Goal: Task Accomplishment & Management: Use online tool/utility

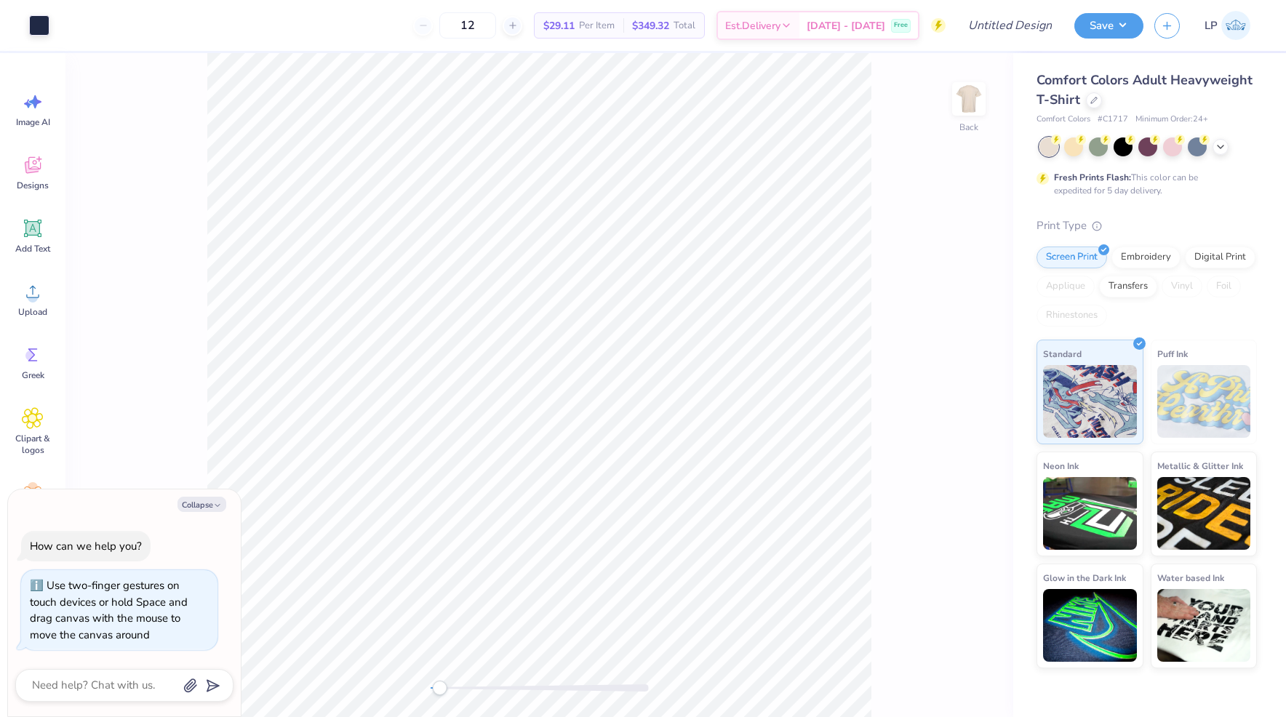
drag, startPoint x: 429, startPoint y: 689, endPoint x: 439, endPoint y: 684, distance: 11.4
click at [439, 684] on div "Accessibility label" at bounding box center [439, 688] width 15 height 15
click at [422, 692] on div "Back W 10.00 10.00 " H 7.43 7.43 " Y 3.00 3.00 " Center Middle Top Bottom" at bounding box center [538, 385] width 947 height 664
drag, startPoint x: 430, startPoint y: 686, endPoint x: 440, endPoint y: 687, distance: 10.2
click at [440, 687] on div "Accessibility label" at bounding box center [440, 688] width 15 height 15
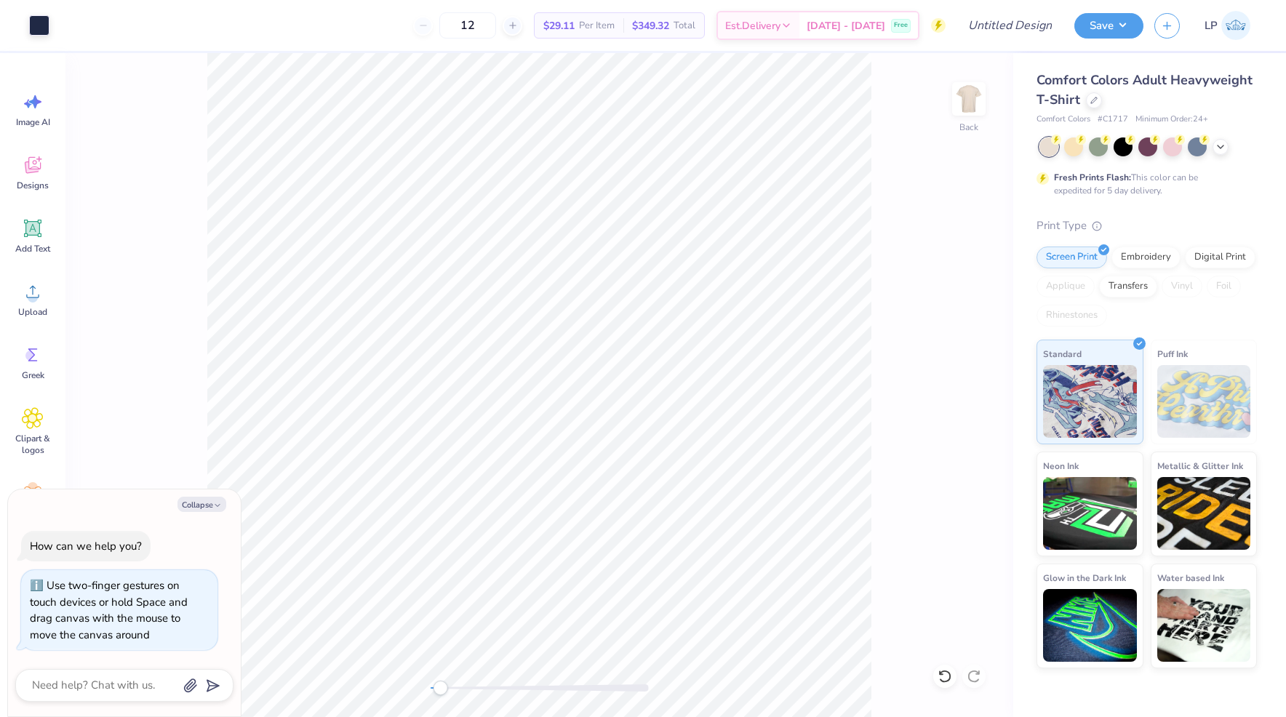
type textarea "x"
click at [1019, 26] on input "Design Title" at bounding box center [992, 25] width 143 height 29
type input "S"
type textarea "x"
type input "SA"
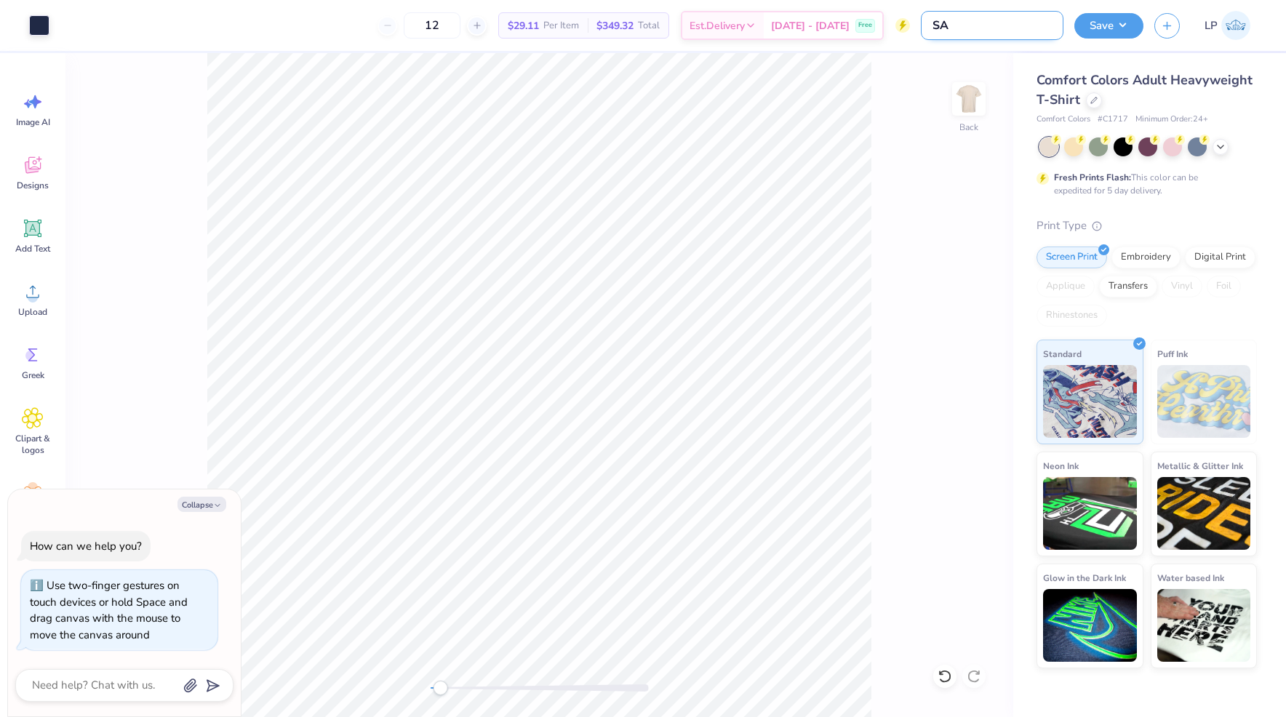
type textarea "x"
type input "SAE"
type textarea "x"
type input "SAE"
type textarea "x"
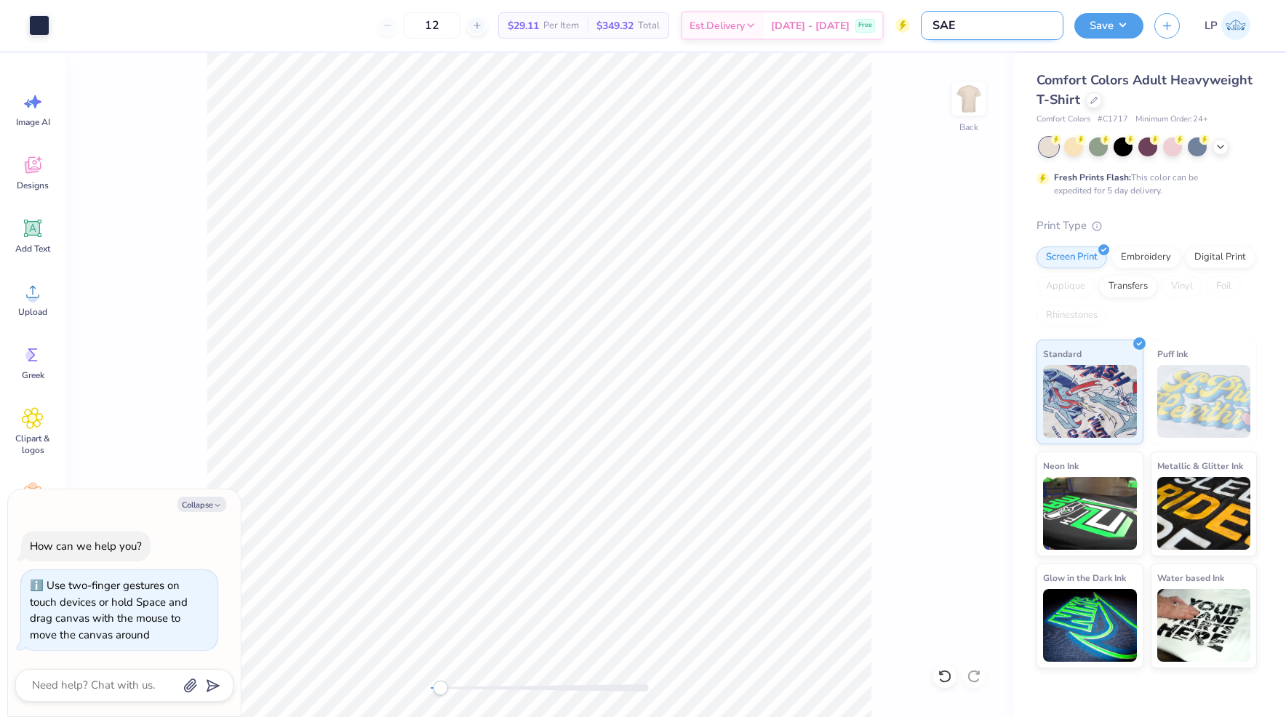
type input "SAE C"
type textarea "x"
type input "SAE Ca"
type textarea "x"
type input "SAE Cam"
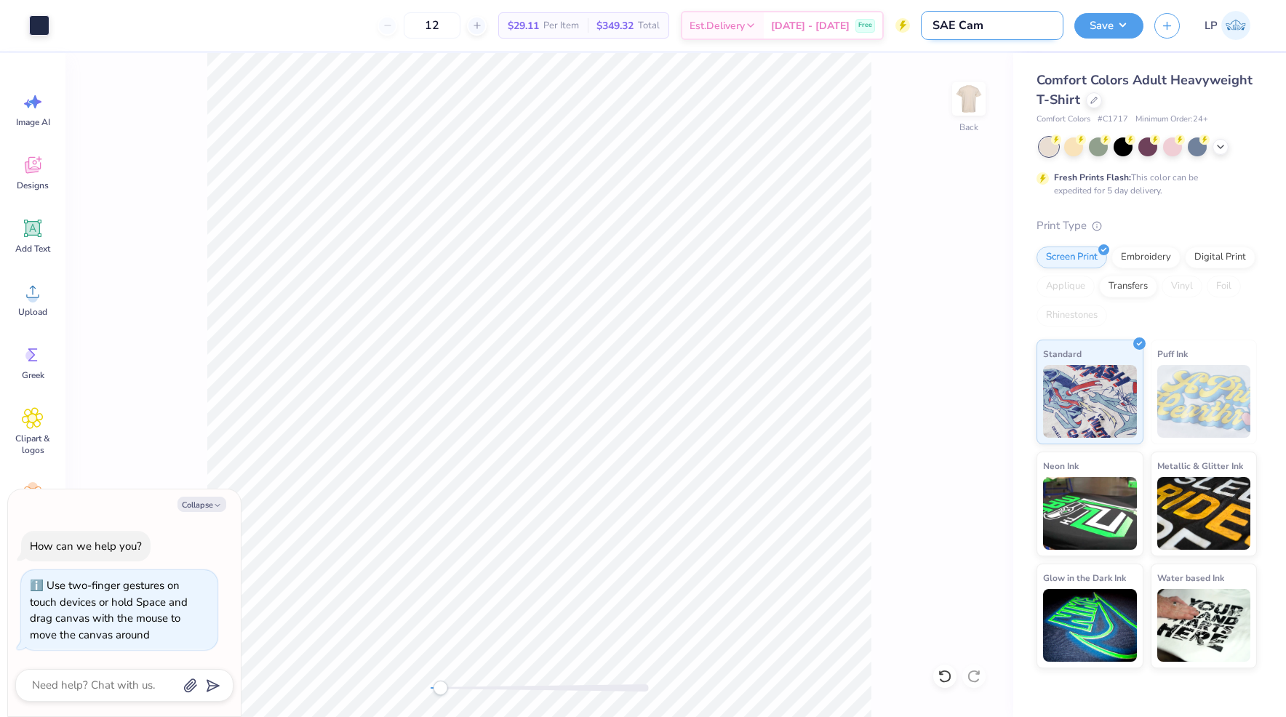
type textarea "x"
type input "SAE Camp"
type textarea "x"
type input "SAE Campi"
type textarea "x"
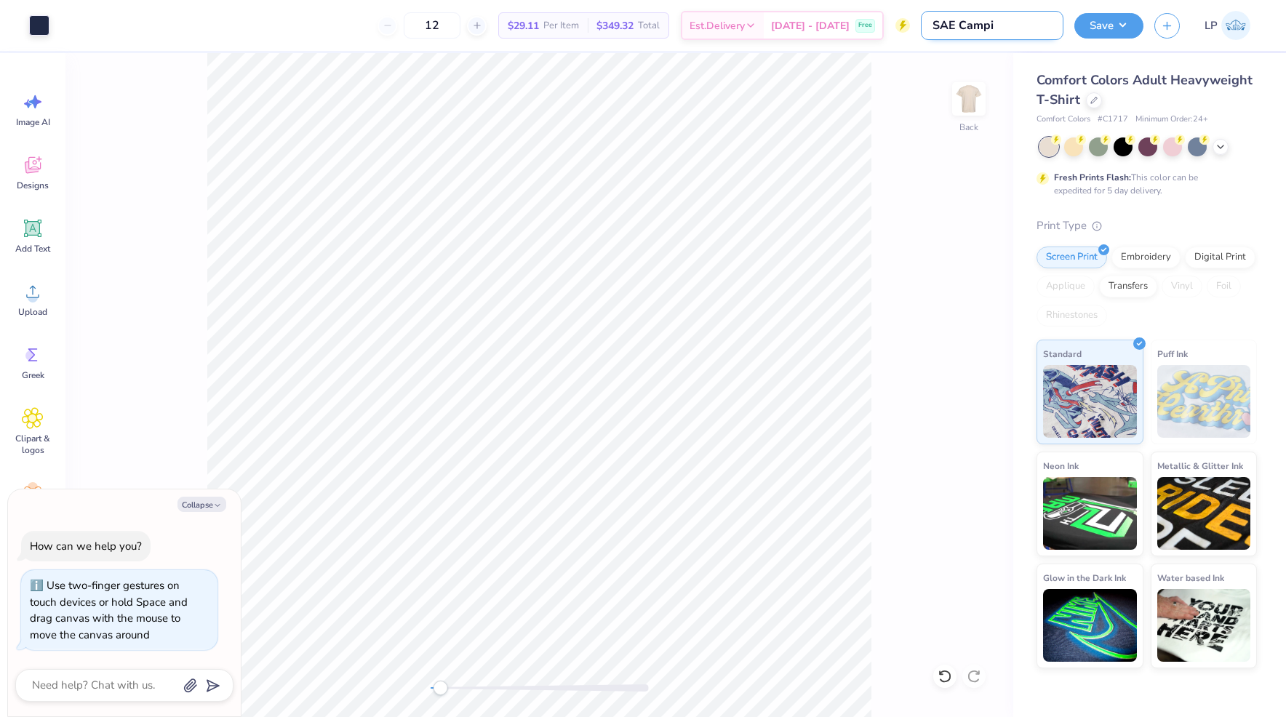
type input "SAE Campin"
type textarea "x"
type input "SAE Camping"
type textarea "x"
type input "SAE Camping"
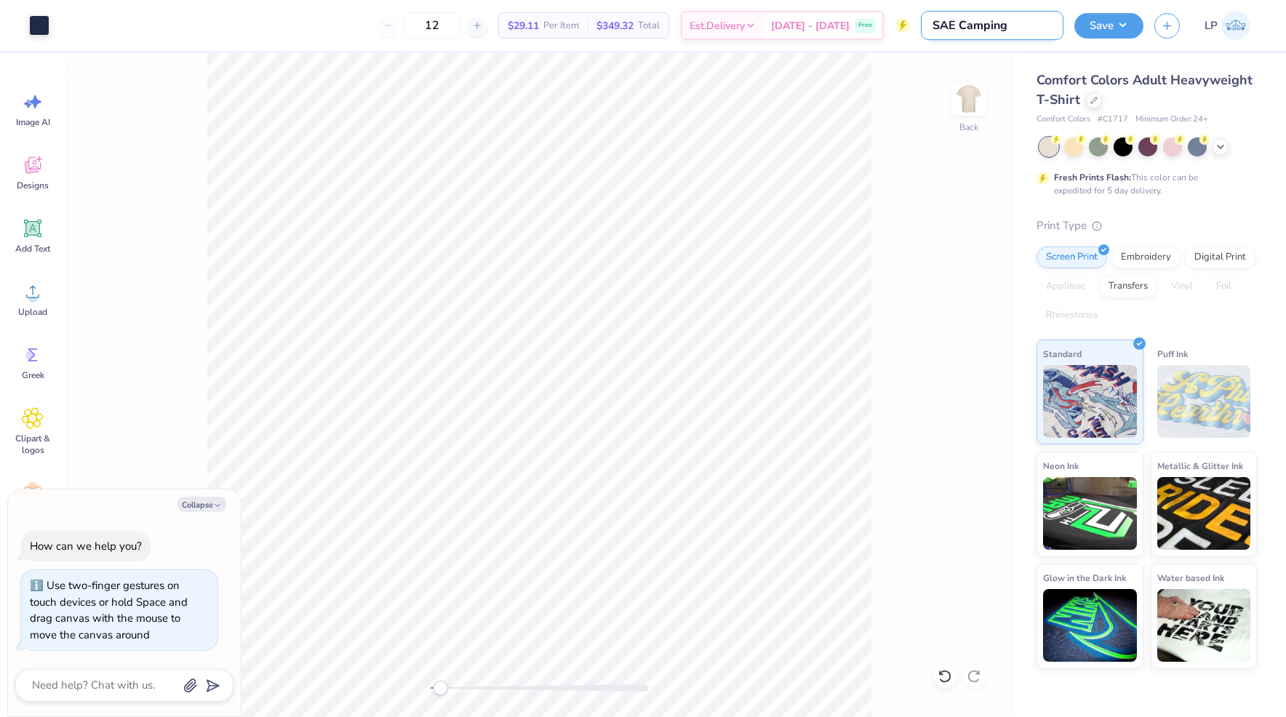
type textarea "x"
type input "SAE Camping T"
type textarea "x"
type input "SAE Camping Tr"
type textarea "x"
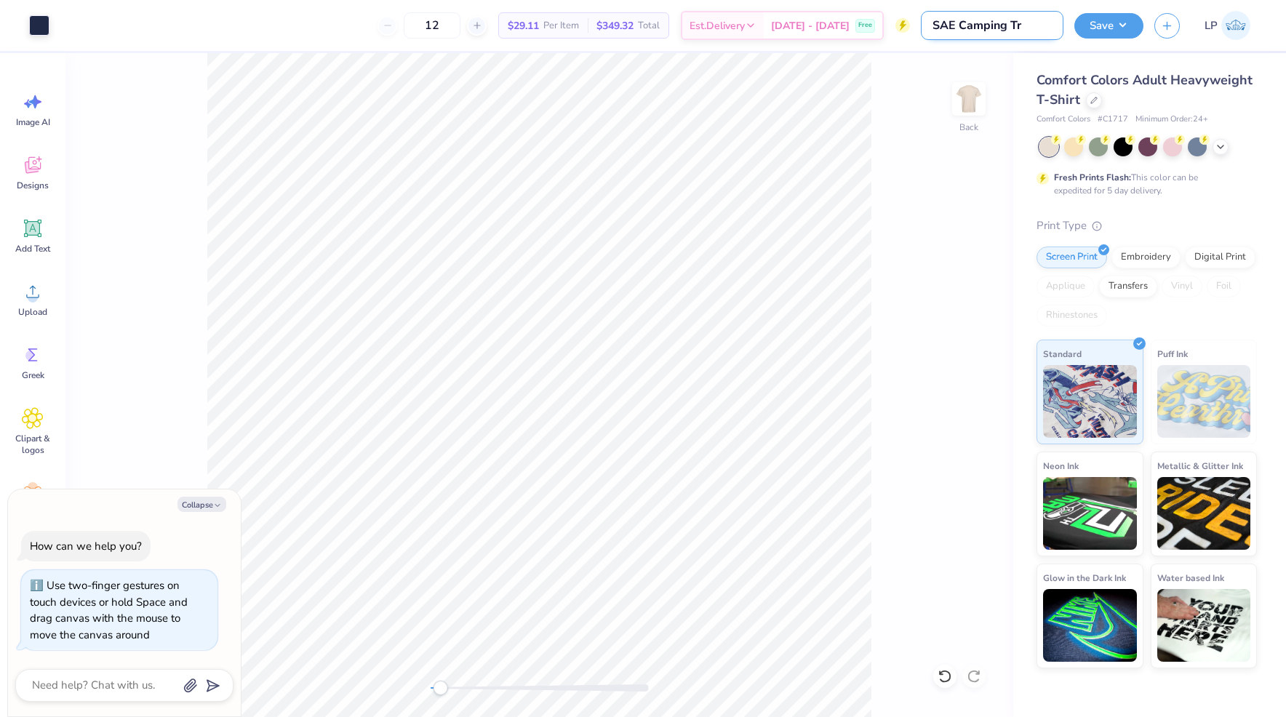
type input "SAE Camping Tri"
type textarea "x"
type input "SAE Camping Trip"
type textarea "x"
type input "SAE Camping Trip"
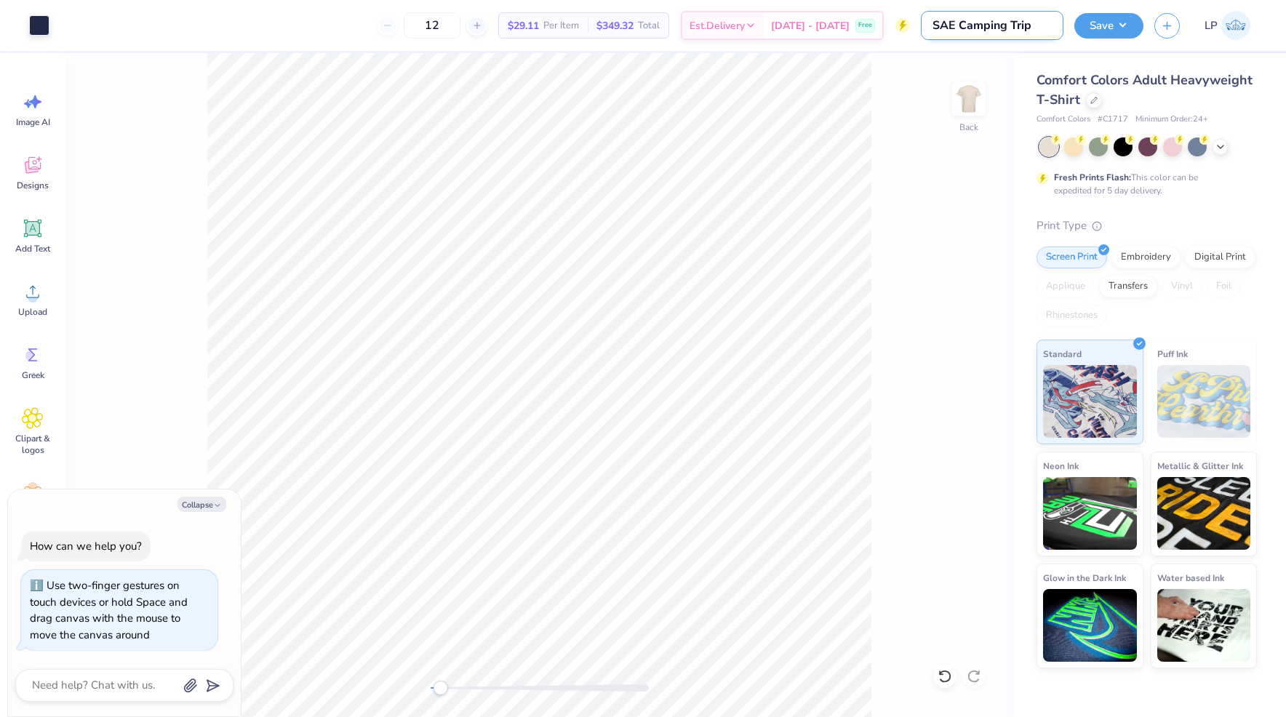
type textarea "x"
type input "SAE Camping Trip F"
type textarea "x"
type input "SAE Camping Trip Fa"
type textarea "x"
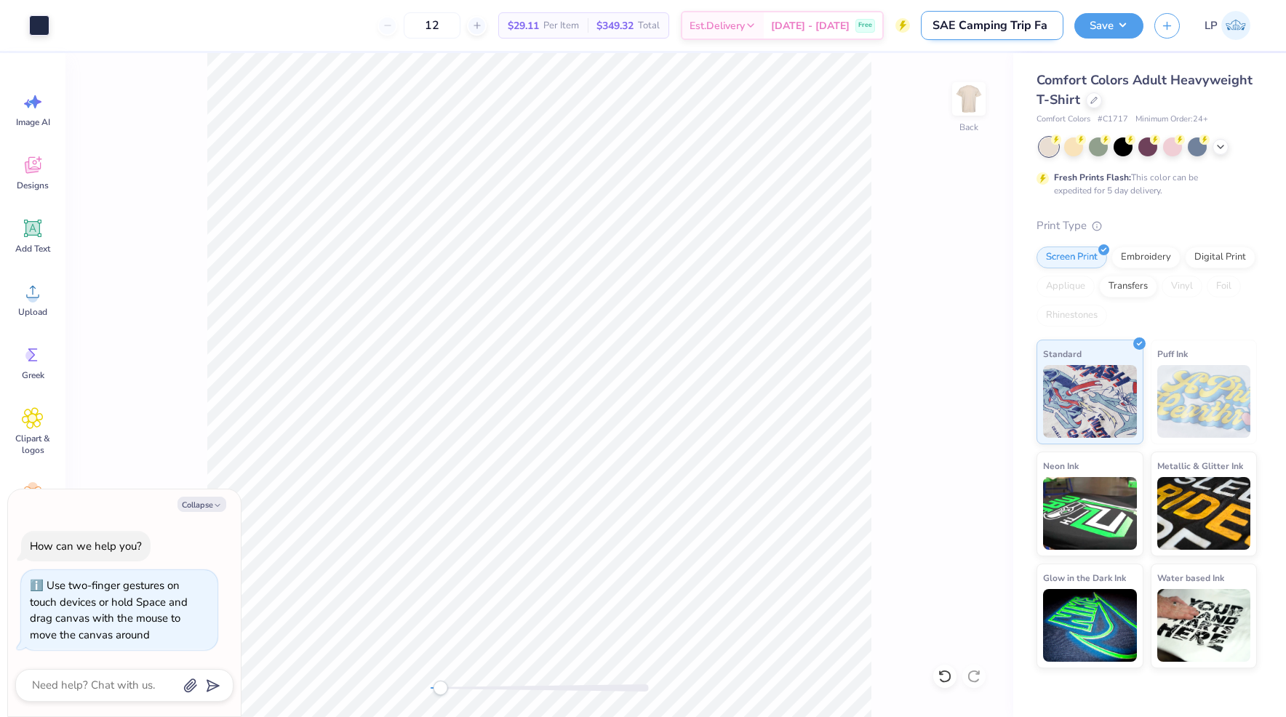
type input "SAE Camping Trip Fal"
type textarea "x"
type input "SAE Camping Trip Fall"
type textarea "x"
type input "SAE Camping Trip Fall"
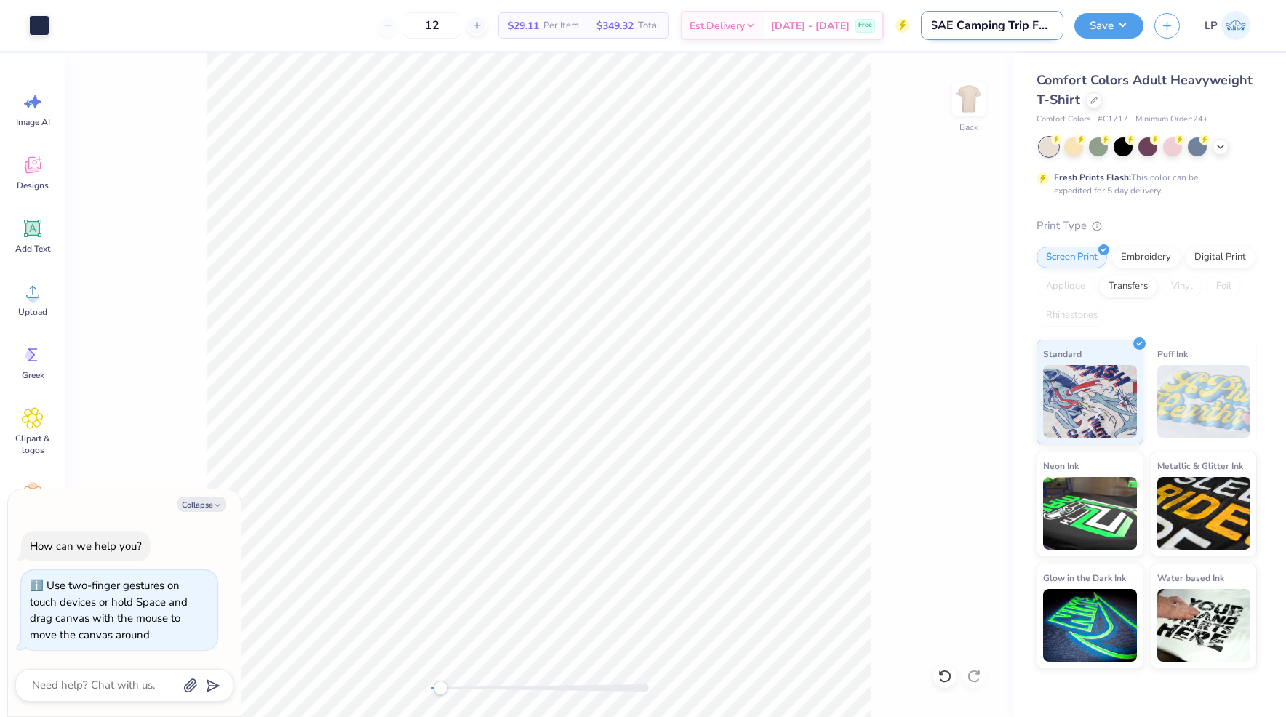
type textarea "x"
type input "SAE Camping Trip Fall 2"
type textarea "x"
type input "SAE Camping Trip Fall 25"
type textarea "x"
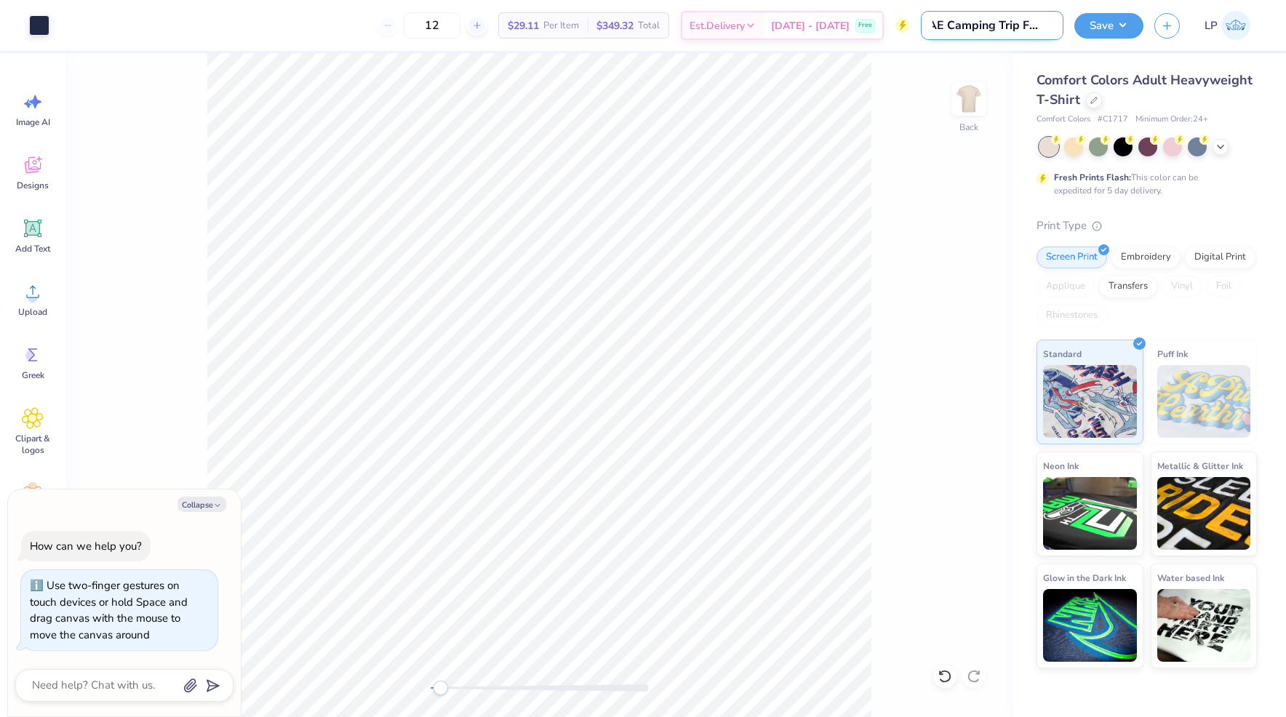
scroll to position [0, 19]
type input "SAE Camping Trip Fall 25"
click at [1116, 19] on button "Save" at bounding box center [1108, 23] width 69 height 25
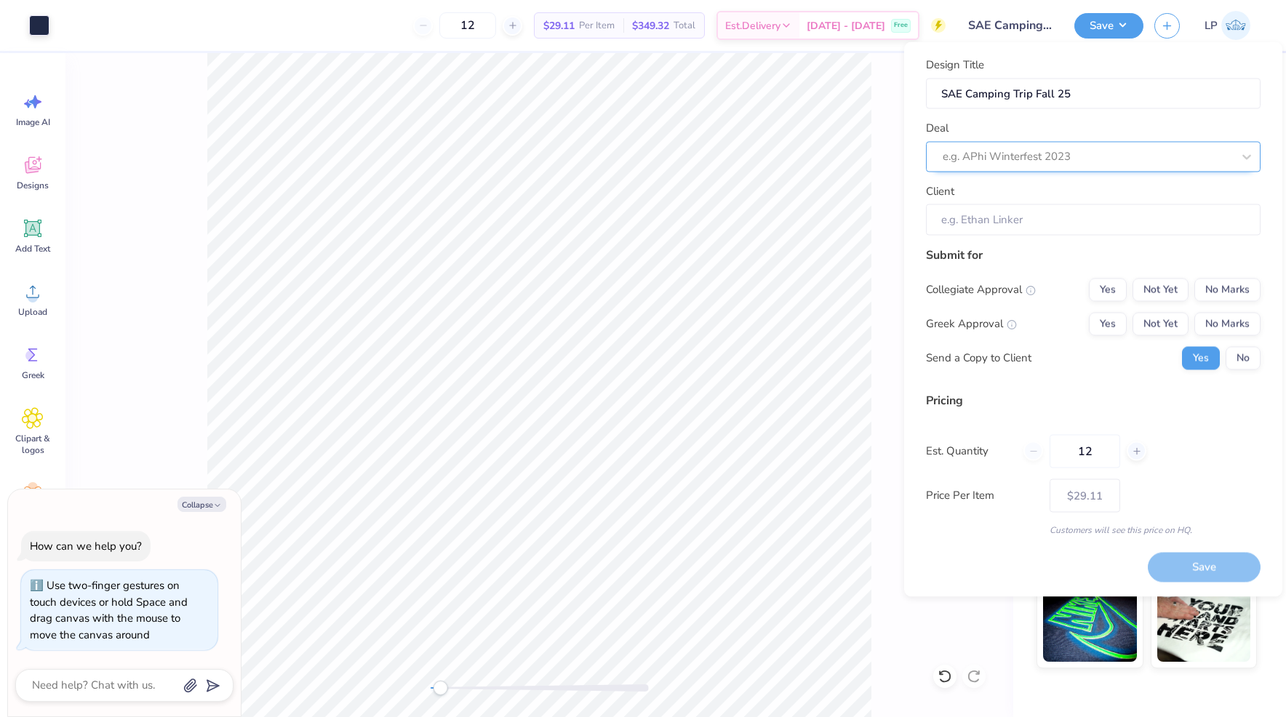
click at [1034, 166] on div "e.g. APhi Winterfest 2023" at bounding box center [1087, 156] width 292 height 23
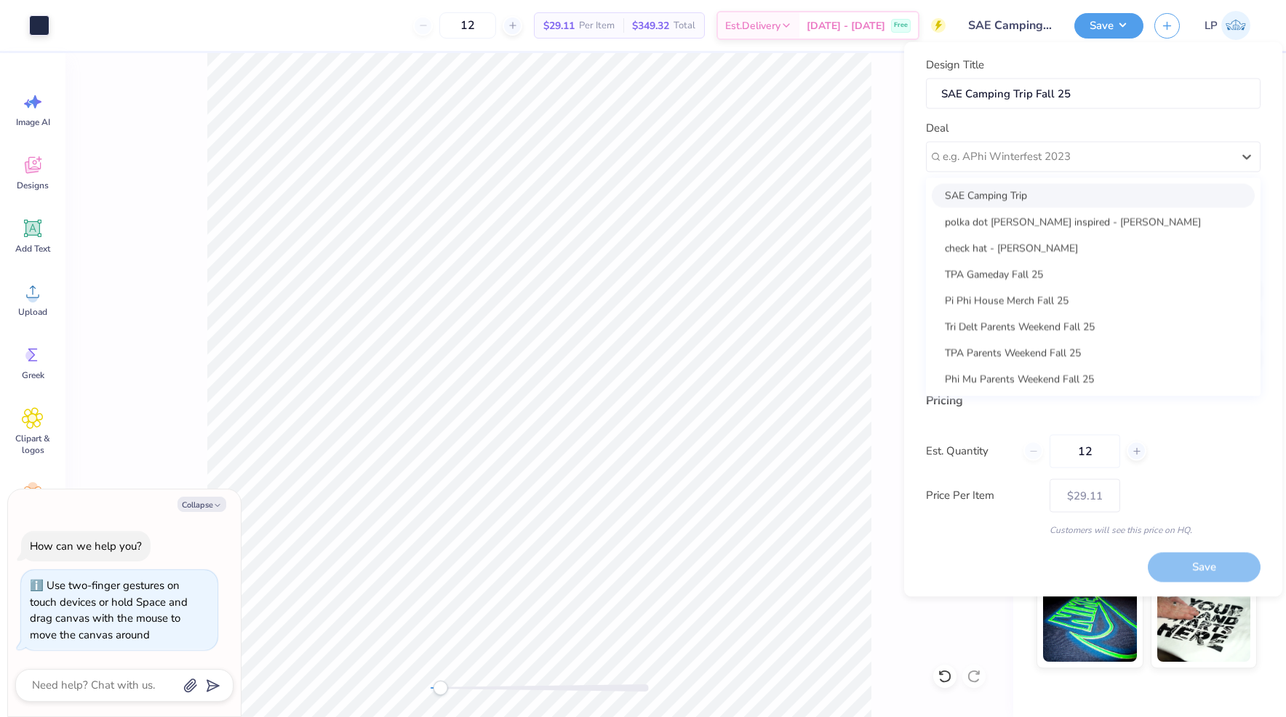
click at [1020, 193] on div "SAE Camping Trip" at bounding box center [1092, 195] width 323 height 24
type textarea "x"
type input "[PERSON_NAME]"
type input "– –"
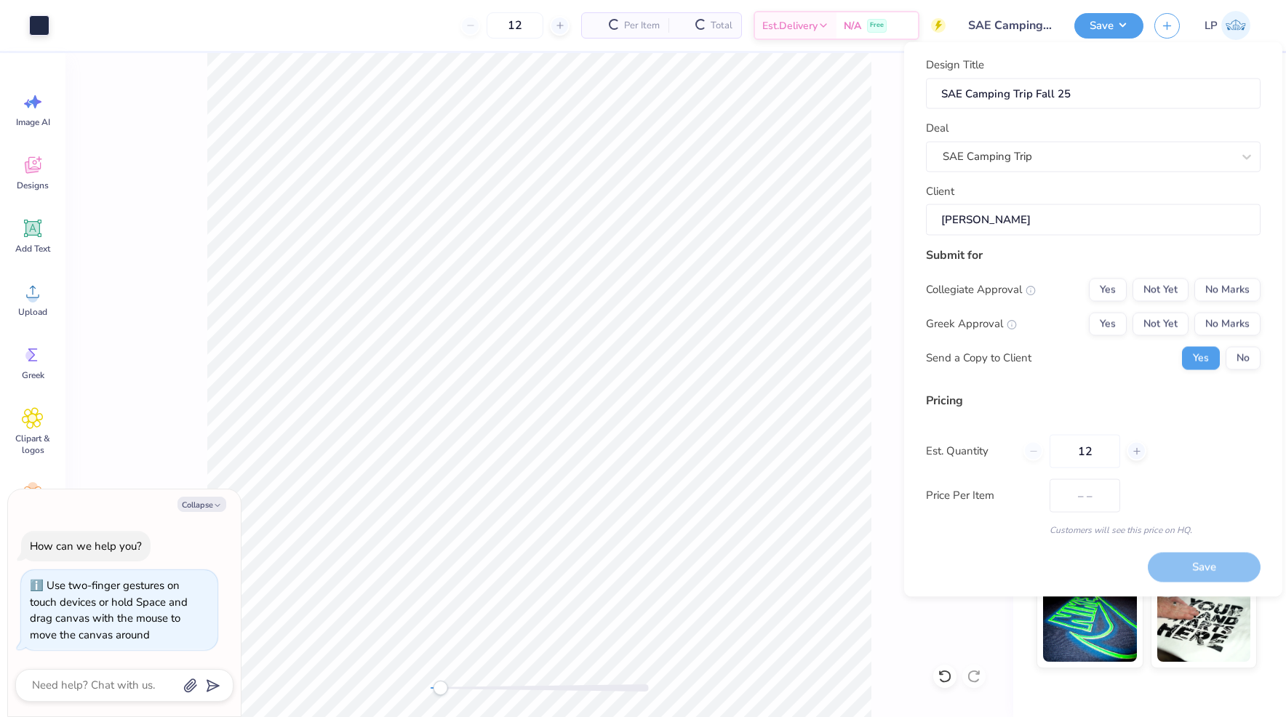
type textarea "x"
type input "$34.52"
click at [1214, 284] on button "No Marks" at bounding box center [1227, 289] width 66 height 23
click at [1121, 320] on button "Yes" at bounding box center [1108, 323] width 38 height 23
type textarea "x"
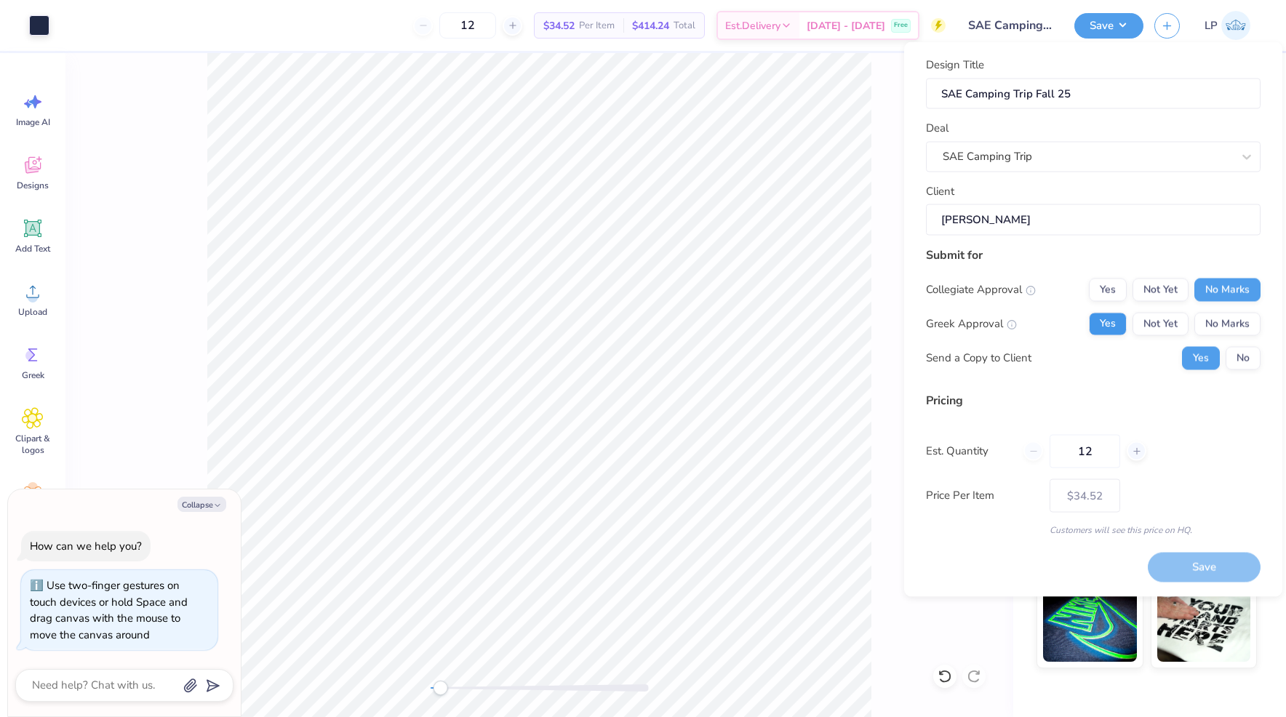
type input "– –"
type textarea "x"
type input "$34.52"
click at [1244, 358] on button "No" at bounding box center [1242, 357] width 35 height 23
type textarea "x"
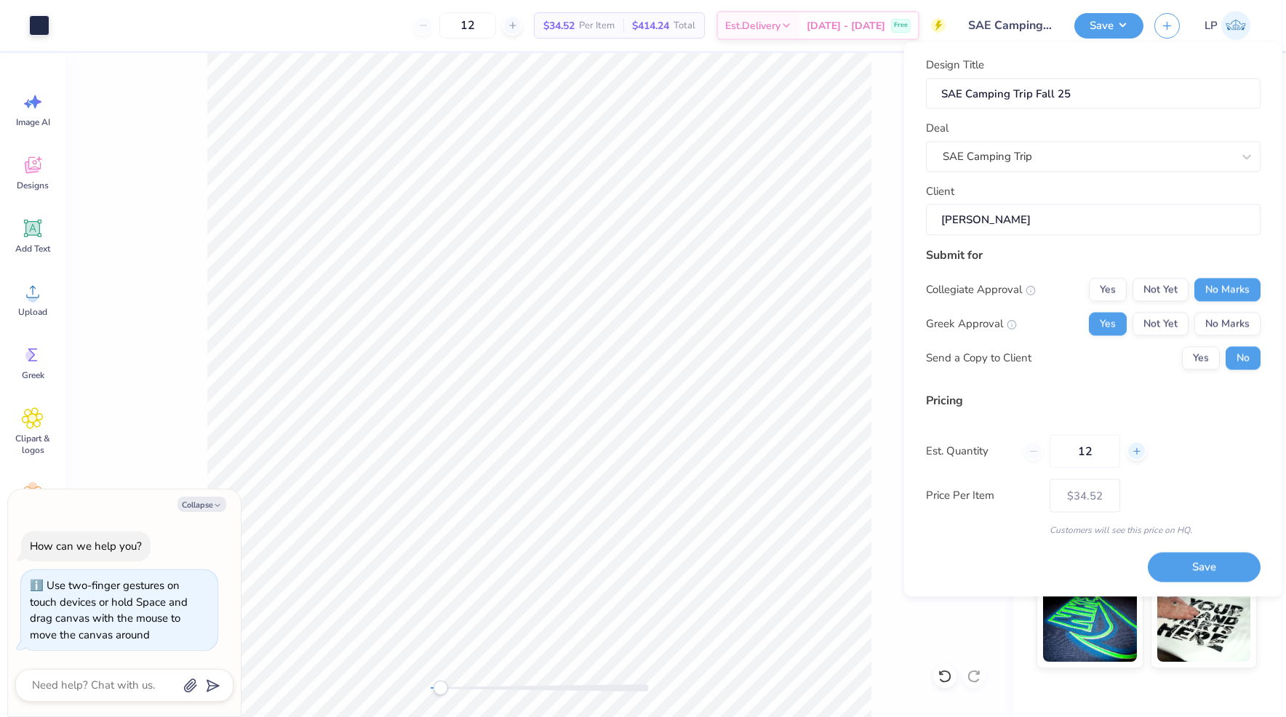
click at [1137, 447] on icon at bounding box center [1136, 451] width 10 height 10
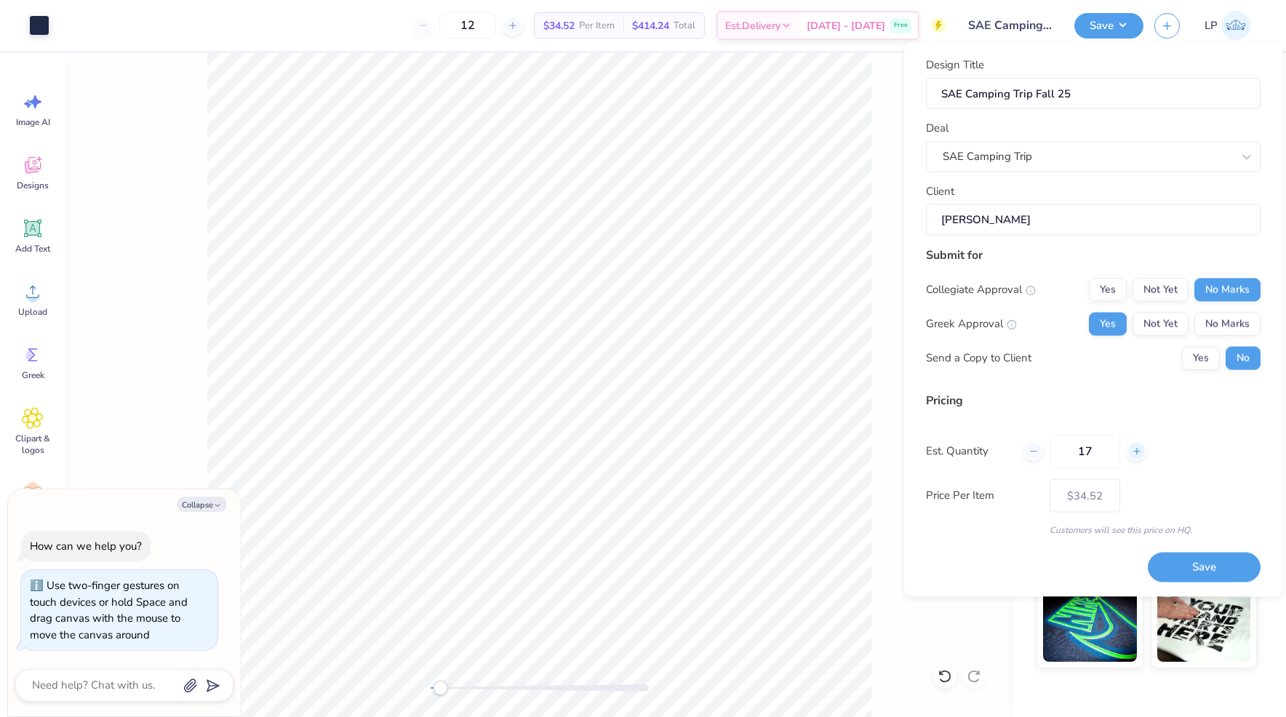
click at [1137, 447] on icon at bounding box center [1136, 451] width 10 height 10
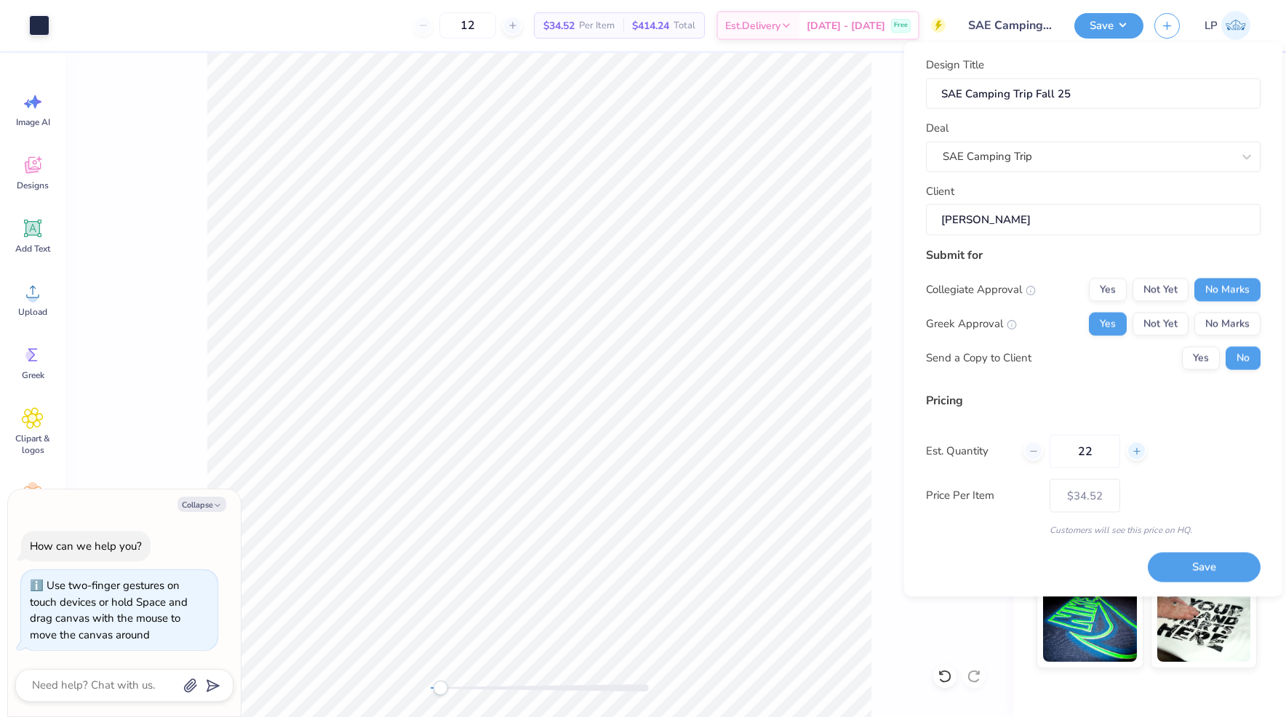
click at [1137, 447] on icon at bounding box center [1136, 451] width 10 height 10
type input "26"
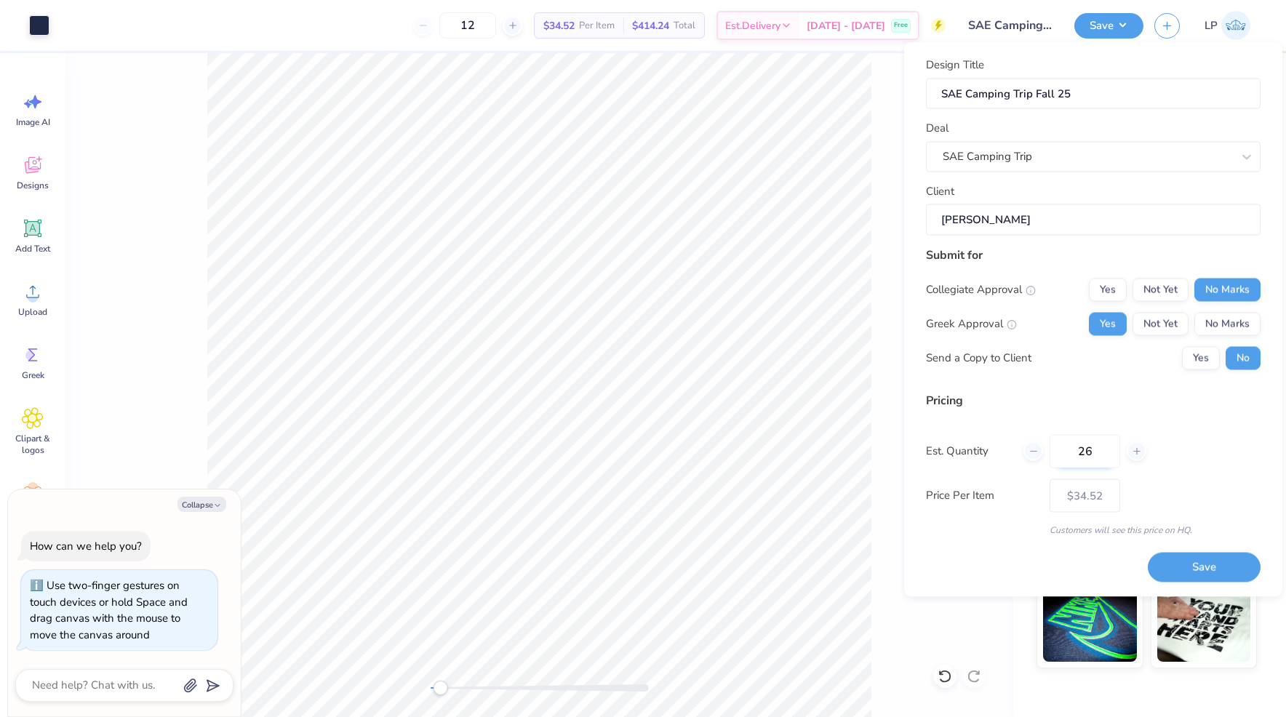
type textarea "x"
type input "26"
type textarea "x"
type input "– –"
type textarea "x"
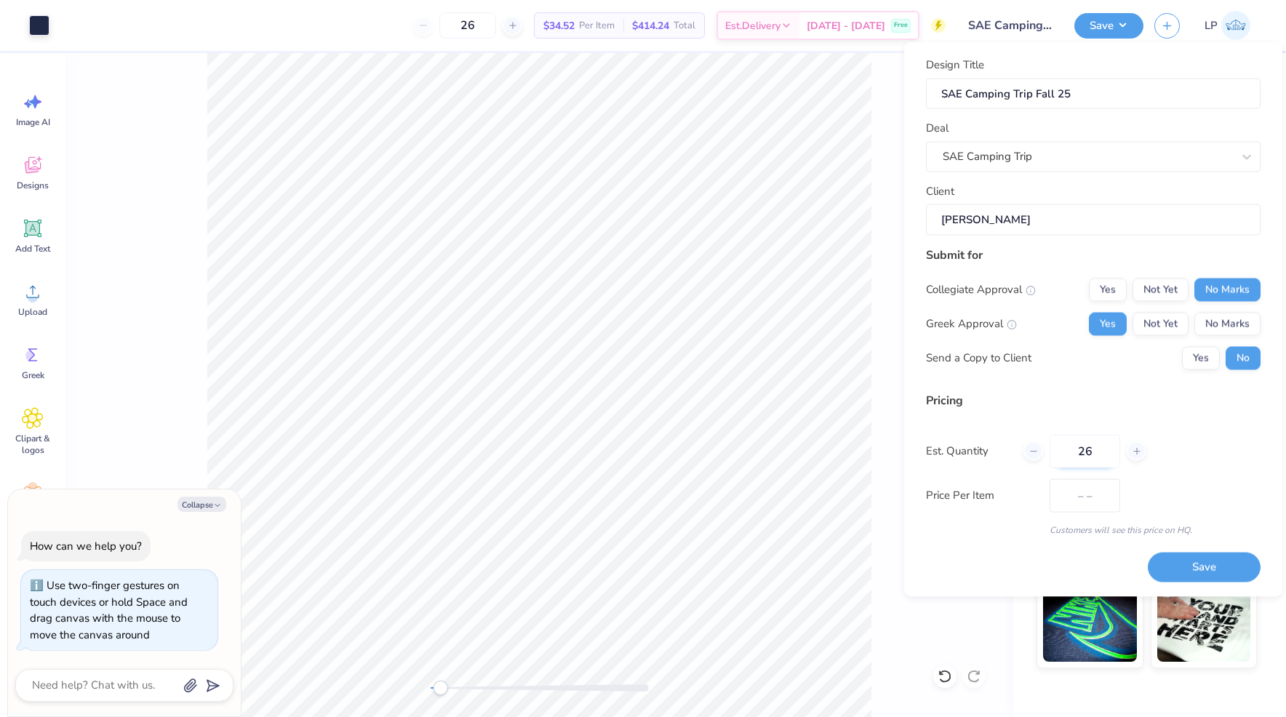
type input "$24.85"
click at [1041, 449] on div at bounding box center [1033, 451] width 20 height 20
type input "25"
type textarea "x"
click at [1203, 443] on div "Est. Quantity 25" at bounding box center [1093, 450] width 334 height 33
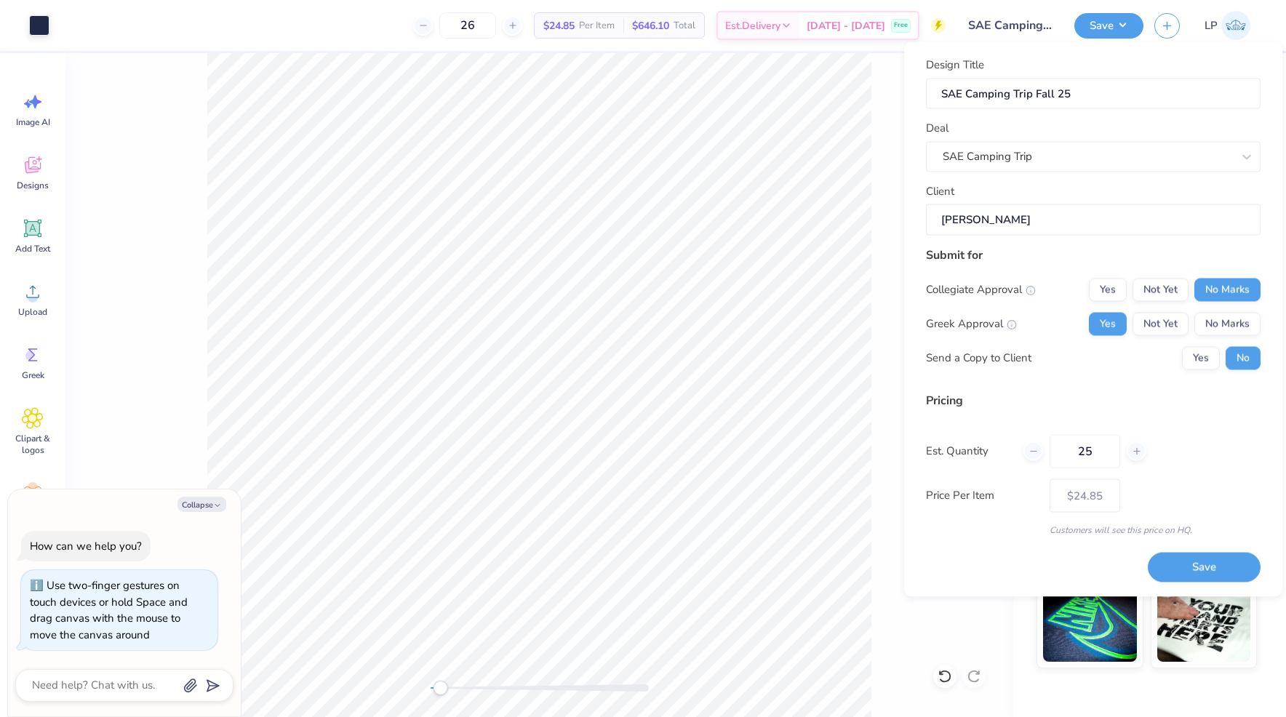
type input "25"
type textarea "x"
type input "– –"
type textarea "x"
type input "$25.03"
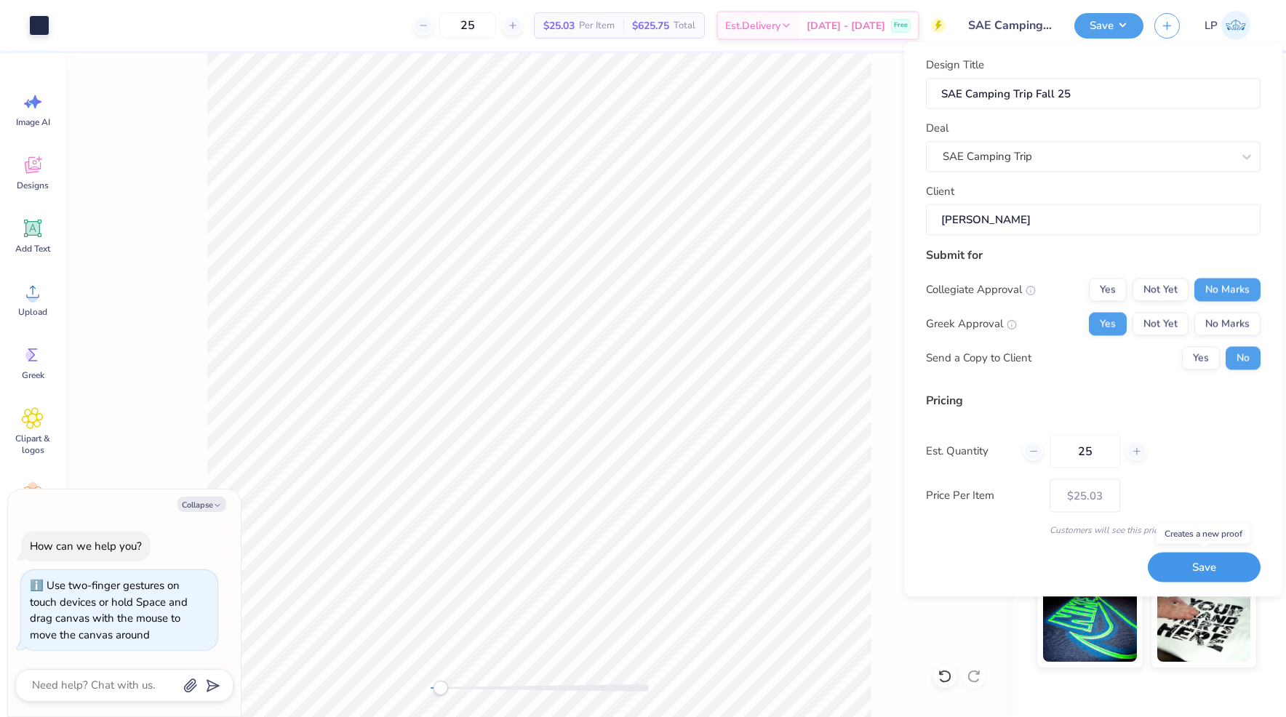
click at [1205, 563] on button "Save" at bounding box center [1203, 568] width 113 height 30
type textarea "x"
type input "– –"
type textarea "x"
type input "$25.03"
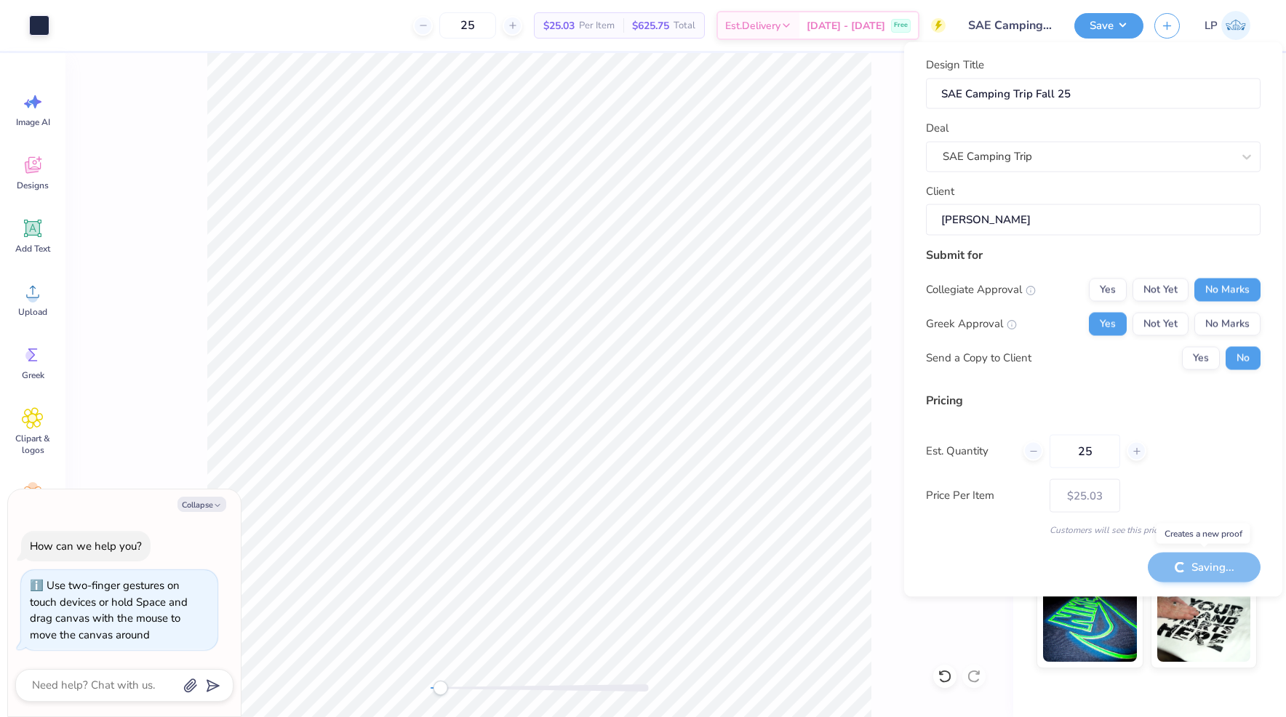
type textarea "x"
type input "– –"
type textarea "x"
type input "$21.11"
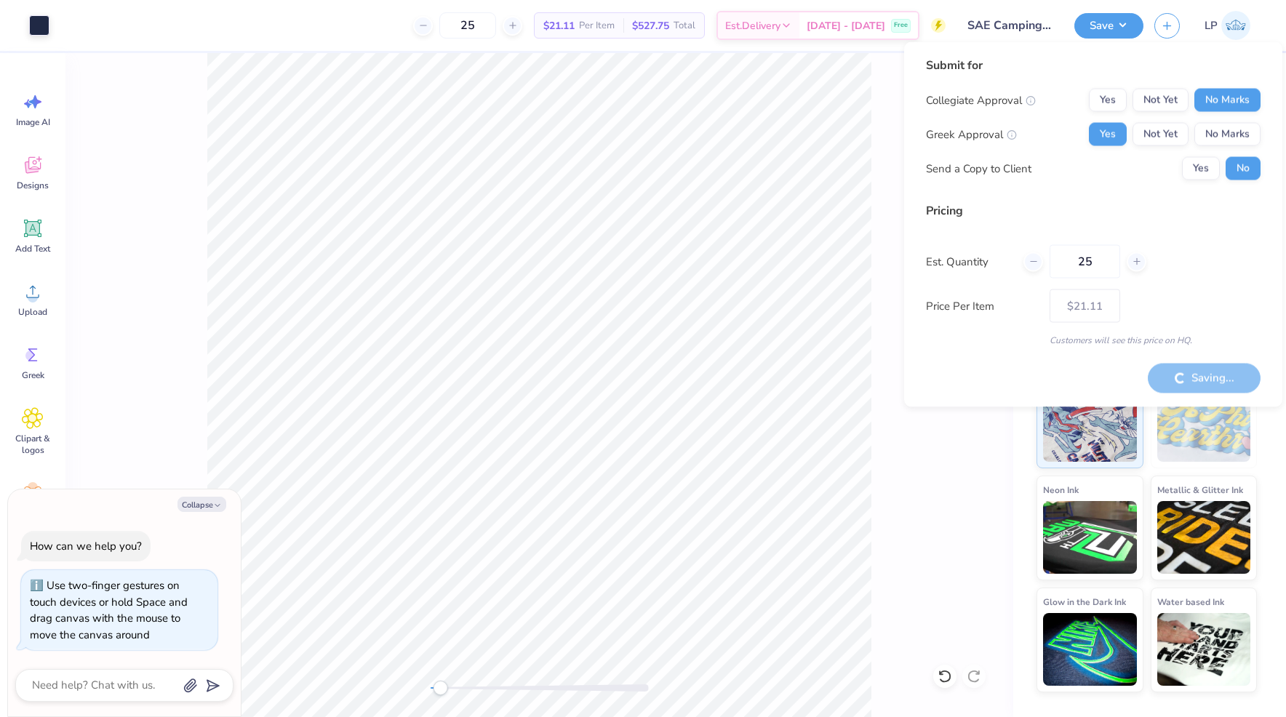
type textarea "x"
type input "– –"
type textarea "x"
type input "$25.03"
